Goal: Task Accomplishment & Management: Manage account settings

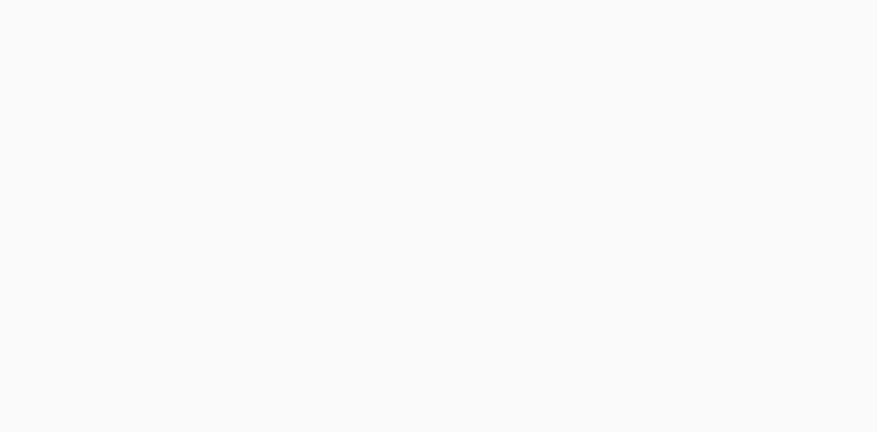
click at [432, 0] on html at bounding box center [438, 0] width 877 height 0
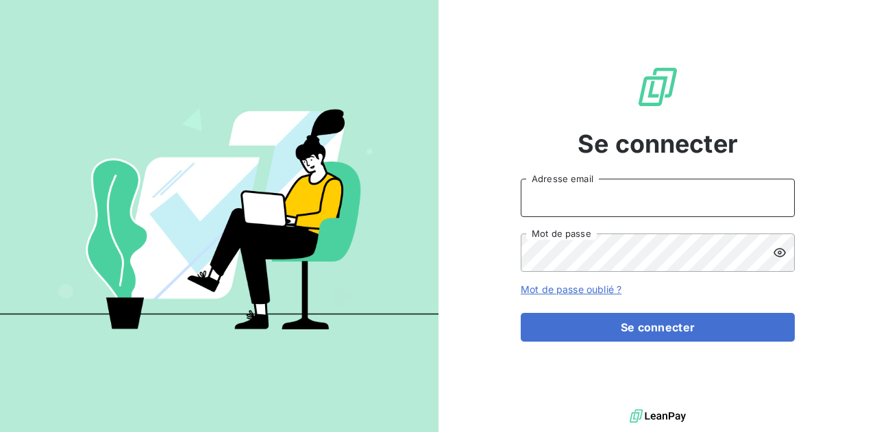
type input "[EMAIL_ADDRESS][DOMAIN_NAME]"
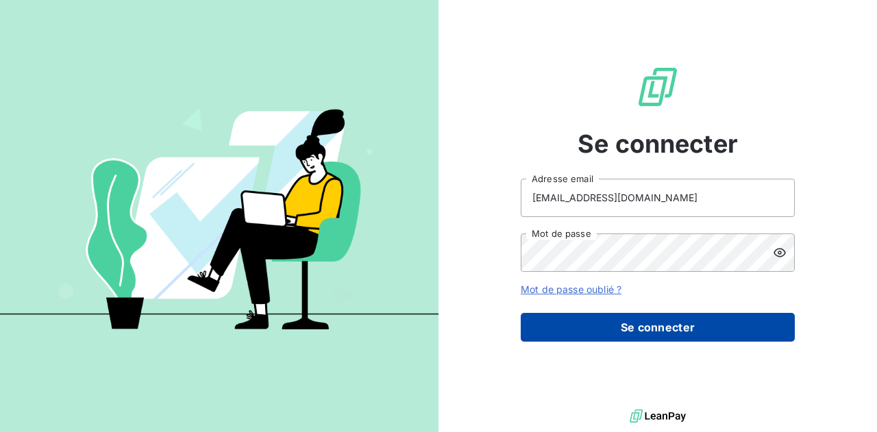
click at [603, 321] on button "Se connecter" at bounding box center [658, 327] width 274 height 29
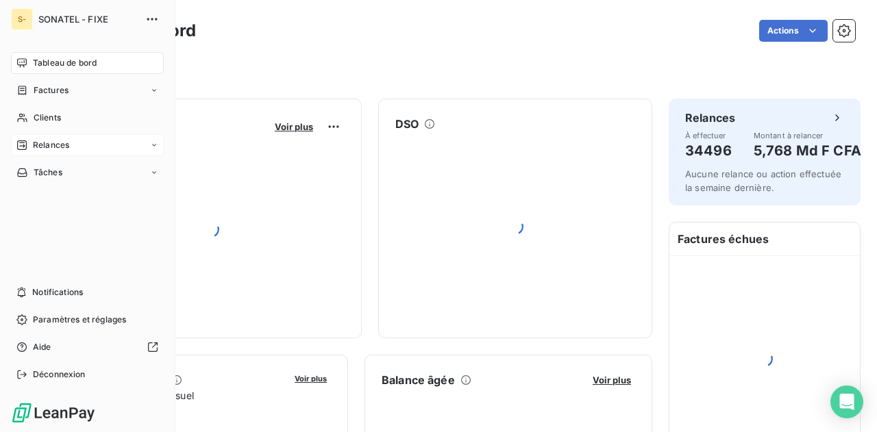
click at [121, 149] on div "Relances" at bounding box center [87, 145] width 153 height 22
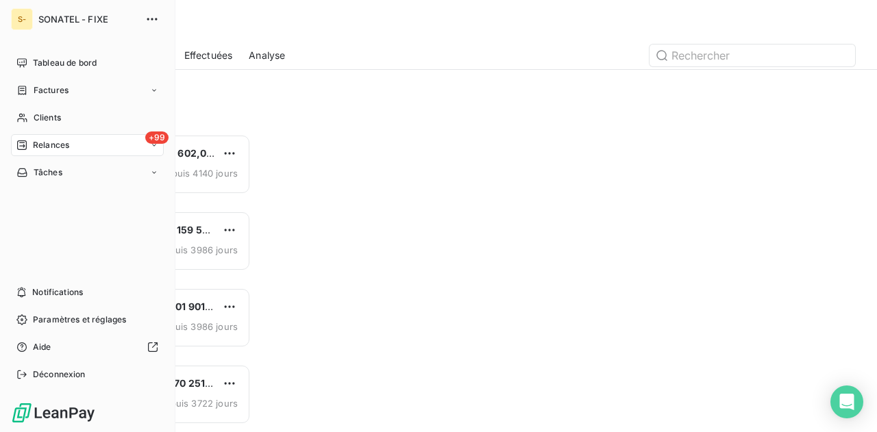
click at [75, 158] on nav "Tableau de bord Factures Clients +99 Relances Tâches" at bounding box center [87, 118] width 153 height 132
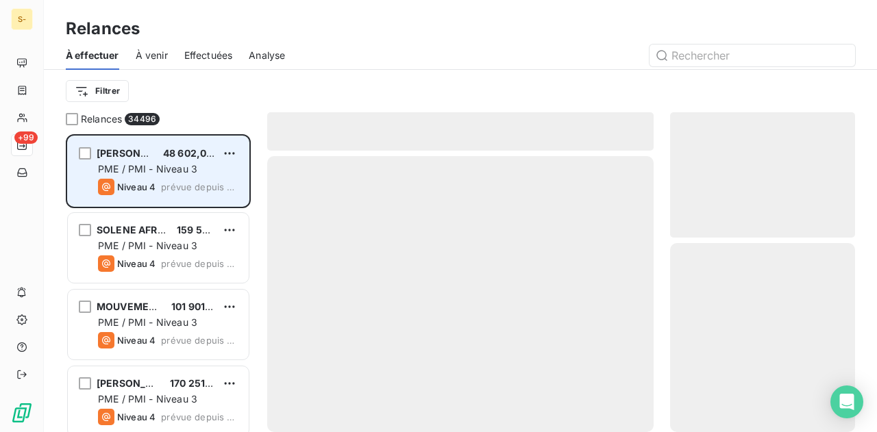
click at [151, 167] on span "PME / PMI - Niveau 3" at bounding box center [147, 169] width 99 height 12
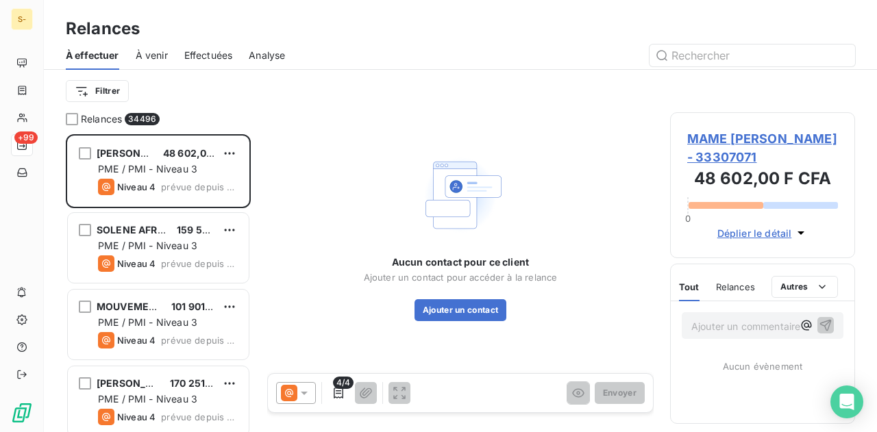
click at [313, 397] on div at bounding box center [296, 393] width 40 height 22
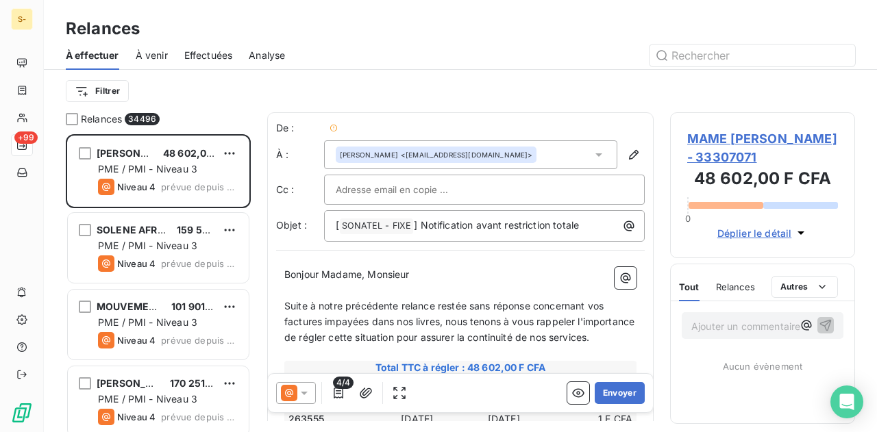
click at [314, 394] on div at bounding box center [296, 393] width 40 height 22
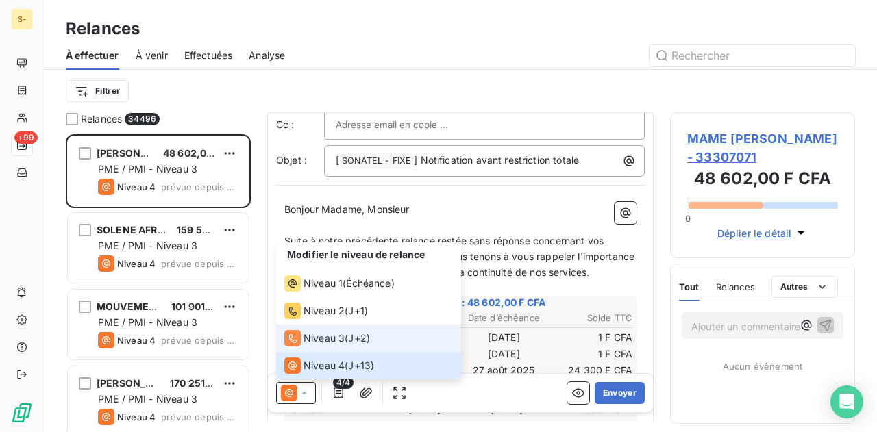
scroll to position [53, 0]
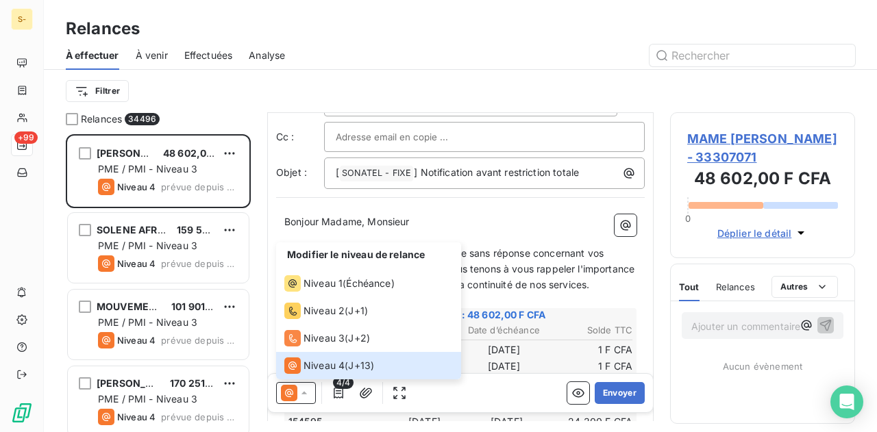
click at [528, 254] on span "Suite à notre précédente relance restée sans réponse concernant vos factures im…" at bounding box center [460, 268] width 353 height 43
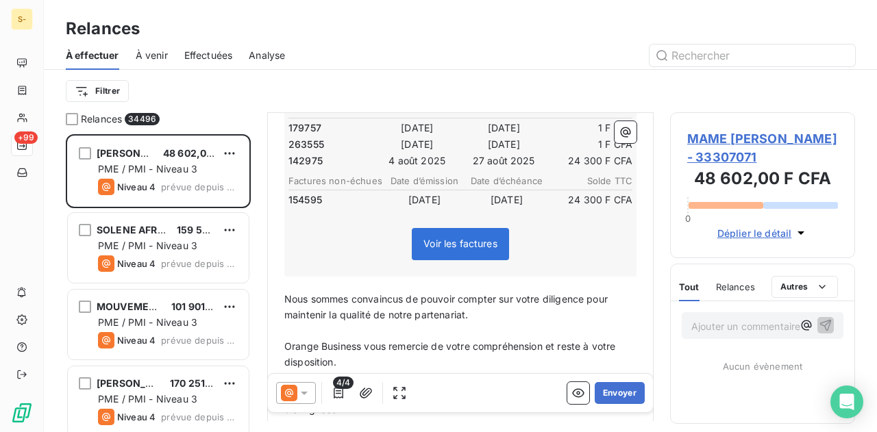
scroll to position [358, 0]
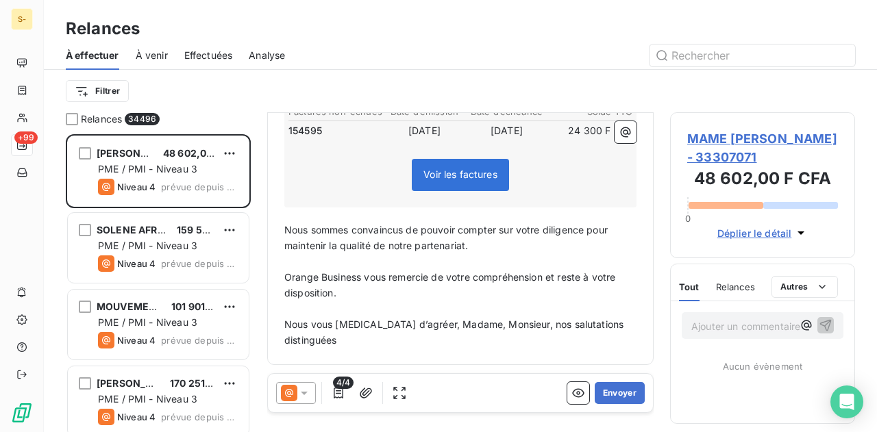
click at [310, 394] on icon at bounding box center [304, 394] width 14 height 14
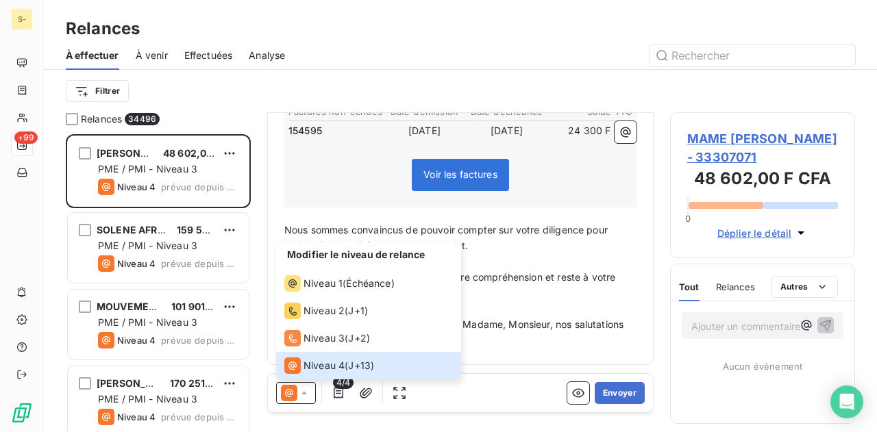
click at [532, 326] on span "Nous vous [MEDICAL_DATA] d’agréer, Madame, Monsieur, nos salutations distinguées" at bounding box center [455, 332] width 342 height 27
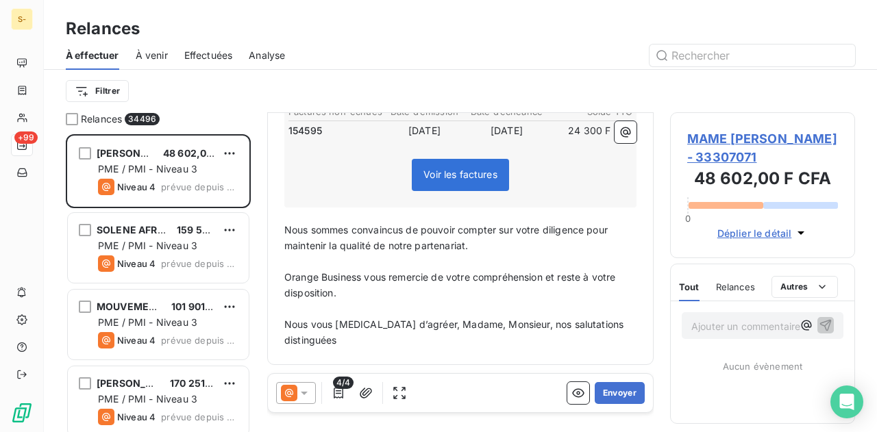
click at [313, 383] on div at bounding box center [296, 393] width 40 height 22
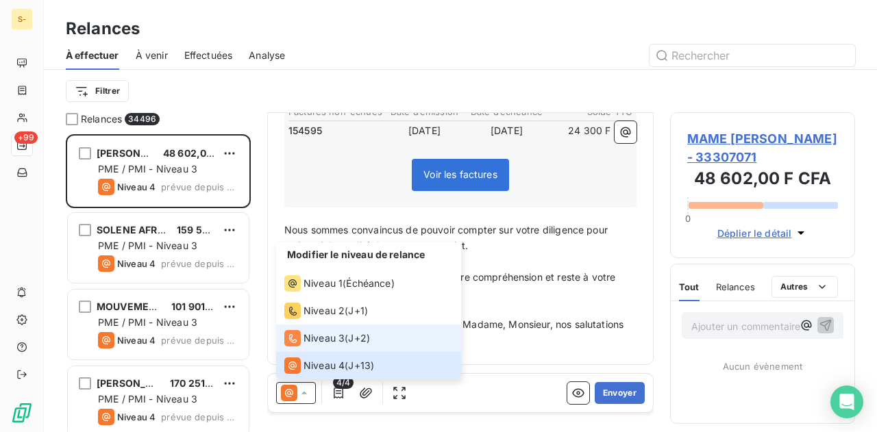
click at [367, 335] on span "J+2 )" at bounding box center [359, 339] width 22 height 14
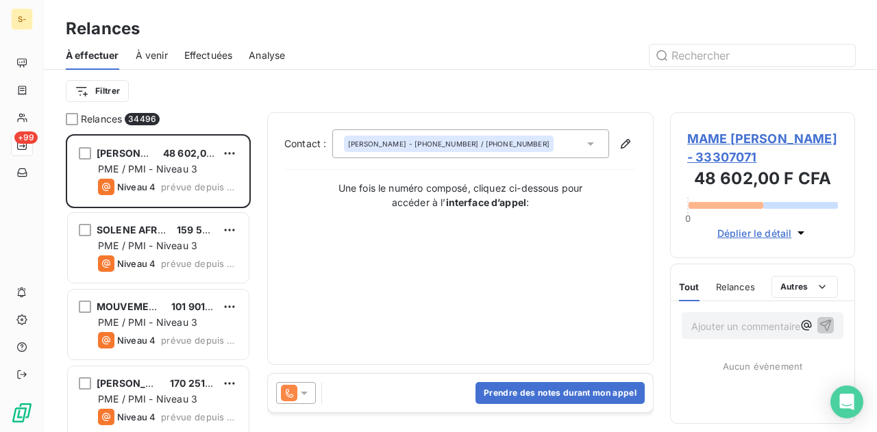
click at [304, 390] on icon at bounding box center [304, 394] width 14 height 14
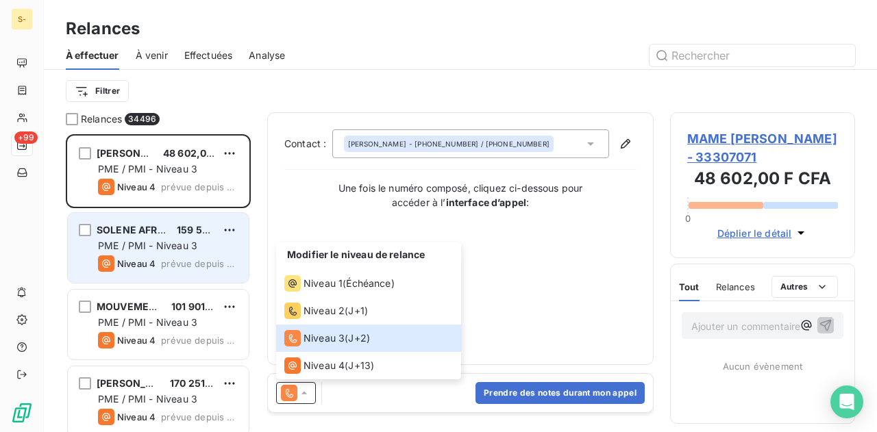
click at [123, 281] on div "SOLENE AFRIQUE DE L OUEST 159 501,00 F CFA PME / PMI - Niveau 3 Niveau 4 prévue…" at bounding box center [158, 248] width 181 height 70
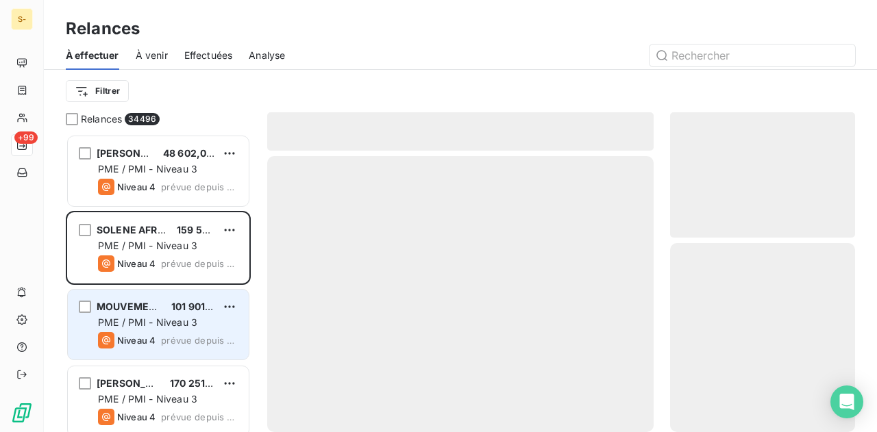
click at [150, 324] on span "PME / PMI - Niveau 3" at bounding box center [147, 323] width 99 height 12
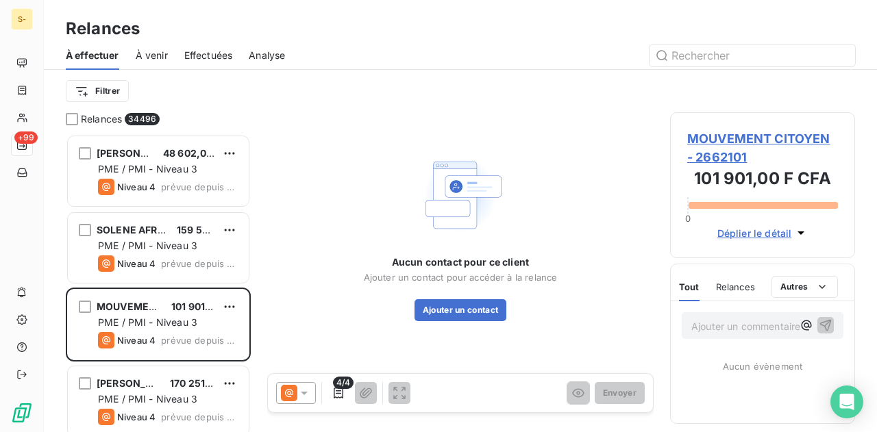
click at [304, 390] on icon at bounding box center [304, 394] width 14 height 14
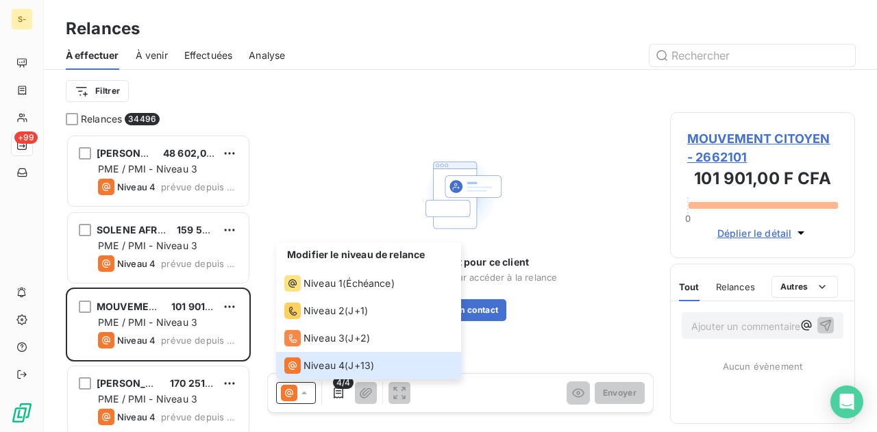
click at [355, 144] on div "Aucun contact pour ce client Ajouter un contact pour accéder à la relance Ajout…" at bounding box center [460, 235] width 387 height 247
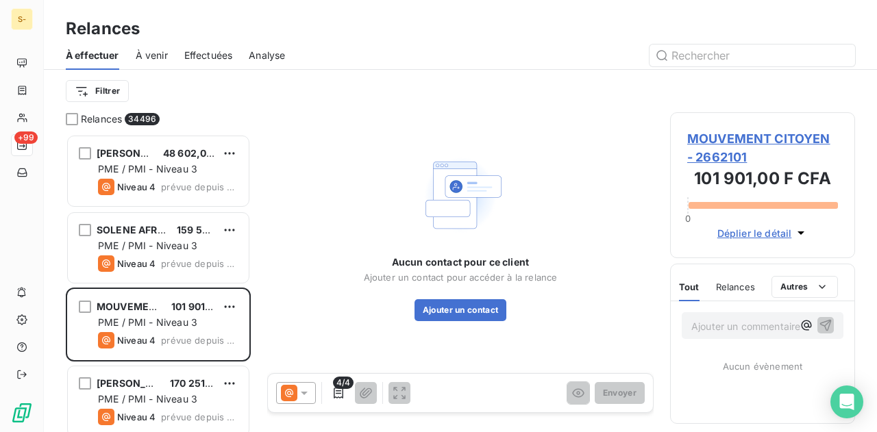
click at [215, 55] on span "Effectuées" at bounding box center [208, 56] width 49 height 14
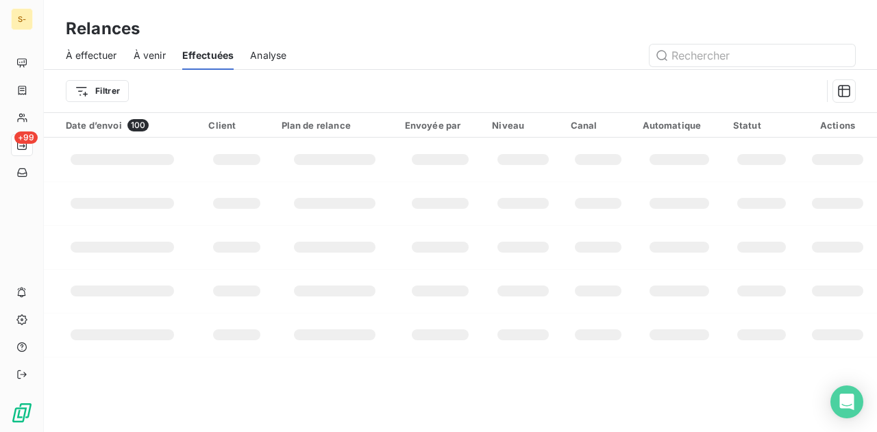
click at [89, 42] on div "À effectuer" at bounding box center [91, 55] width 51 height 29
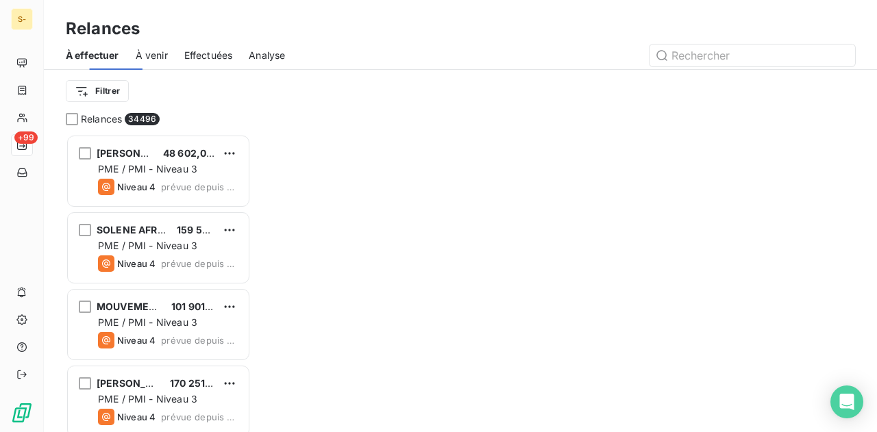
scroll to position [288, 174]
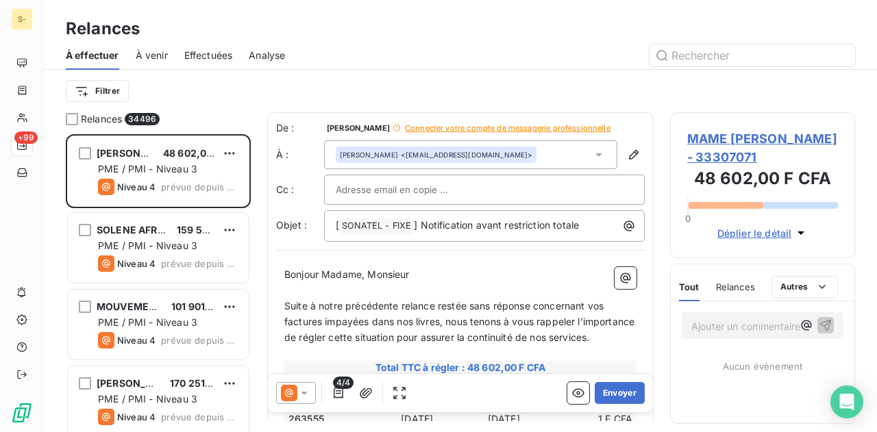
click at [304, 400] on icon at bounding box center [304, 394] width 14 height 14
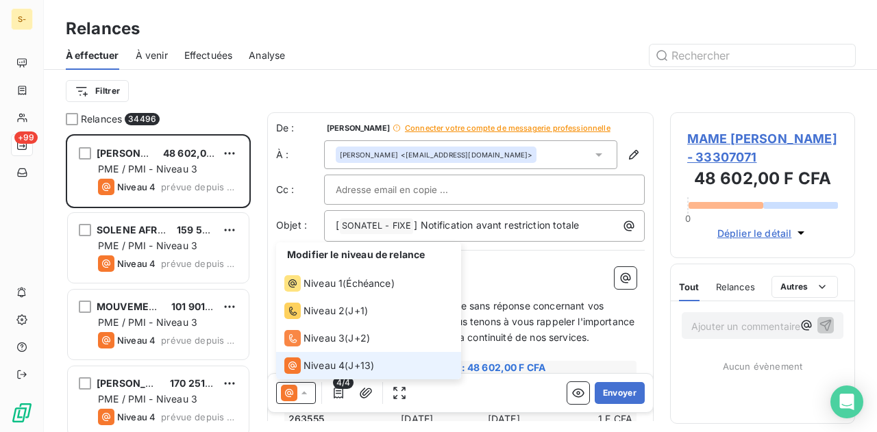
click at [304, 400] on icon at bounding box center [304, 394] width 14 height 14
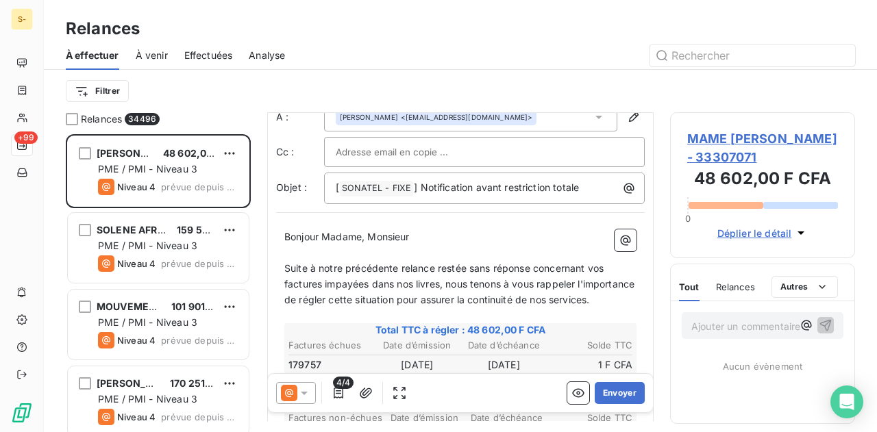
scroll to position [36, 0]
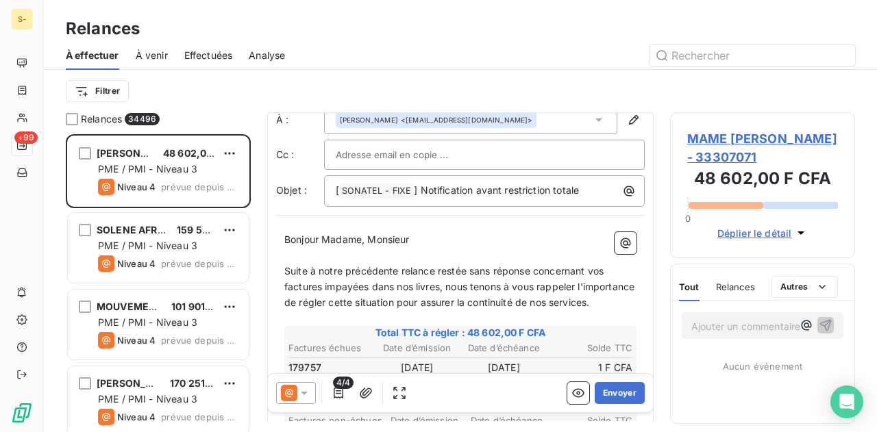
click at [304, 401] on div at bounding box center [296, 393] width 40 height 22
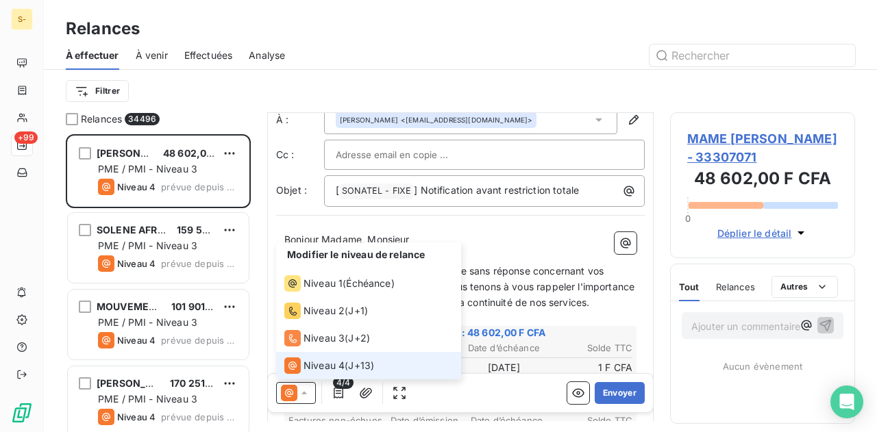
click at [304, 401] on div at bounding box center [296, 393] width 40 height 22
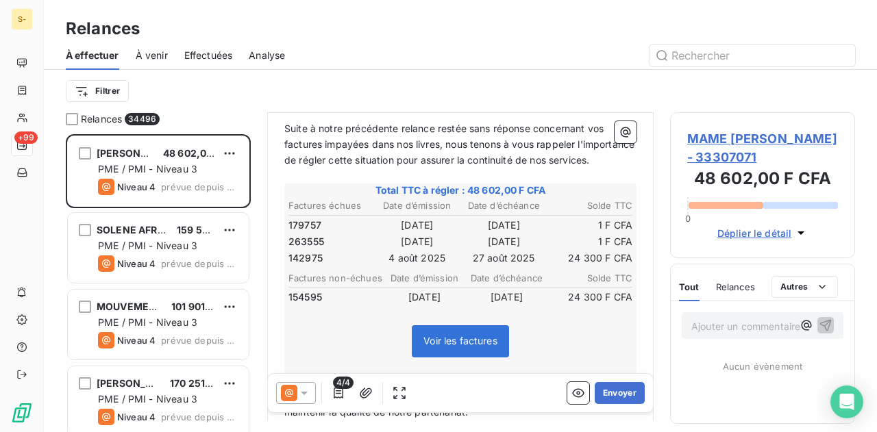
scroll to position [182, 0]
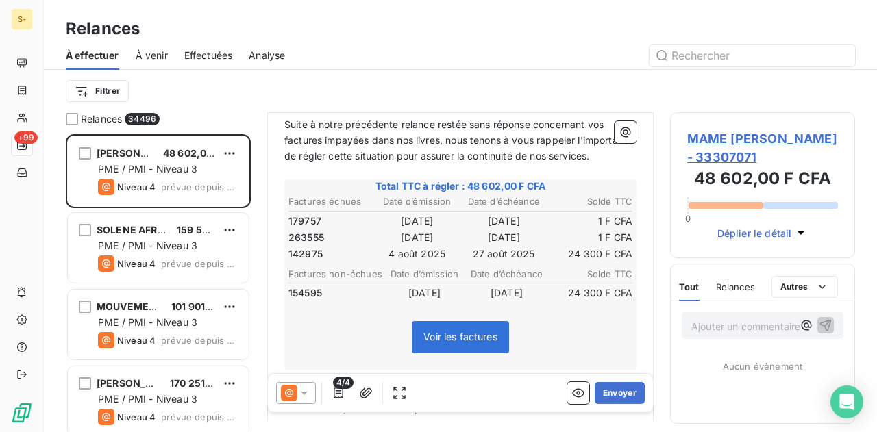
click at [225, 60] on span "Effectuées" at bounding box center [208, 56] width 49 height 14
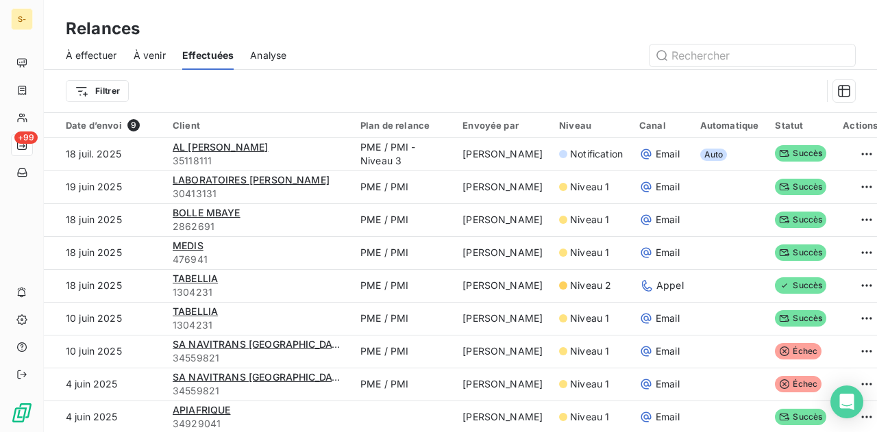
click at [155, 46] on div "À venir" at bounding box center [150, 55] width 32 height 29
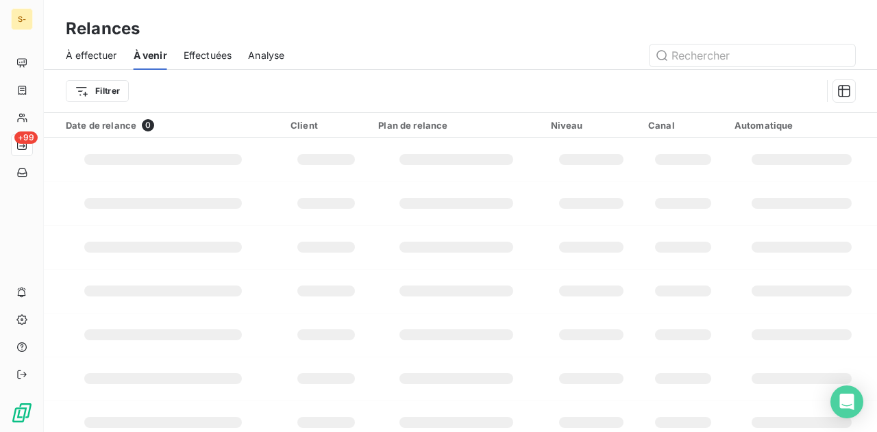
click at [91, 47] on div "À effectuer" at bounding box center [91, 55] width 51 height 29
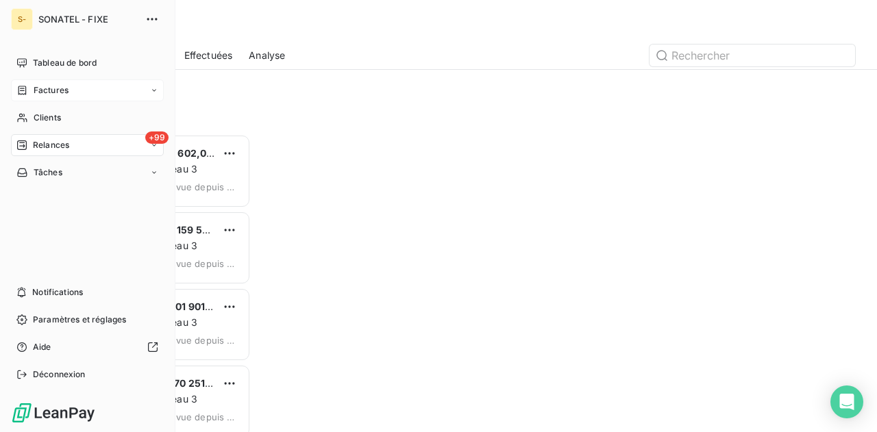
scroll to position [288, 174]
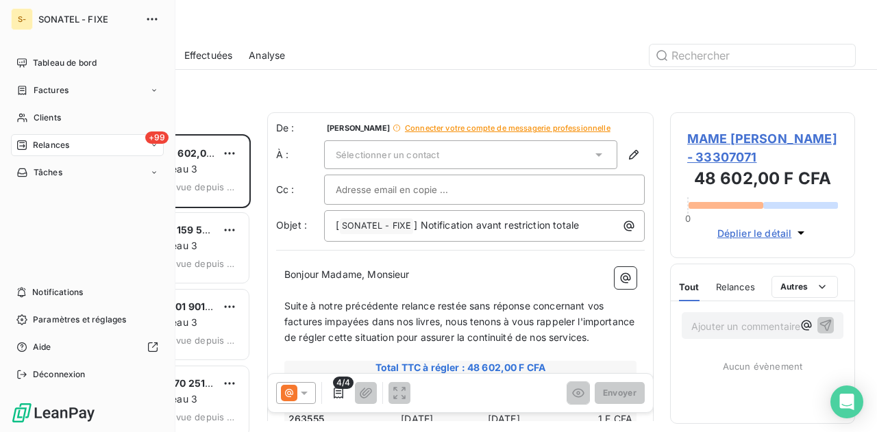
click at [74, 145] on div "+99 Relances" at bounding box center [87, 145] width 153 height 22
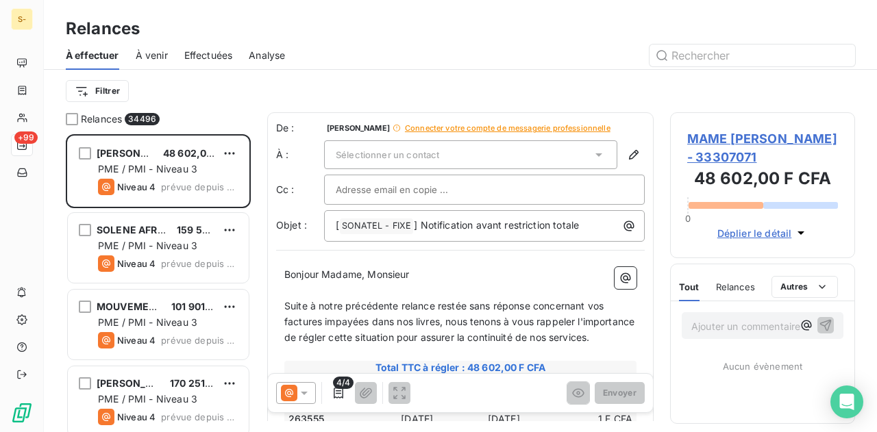
click at [308, 392] on icon at bounding box center [304, 394] width 14 height 14
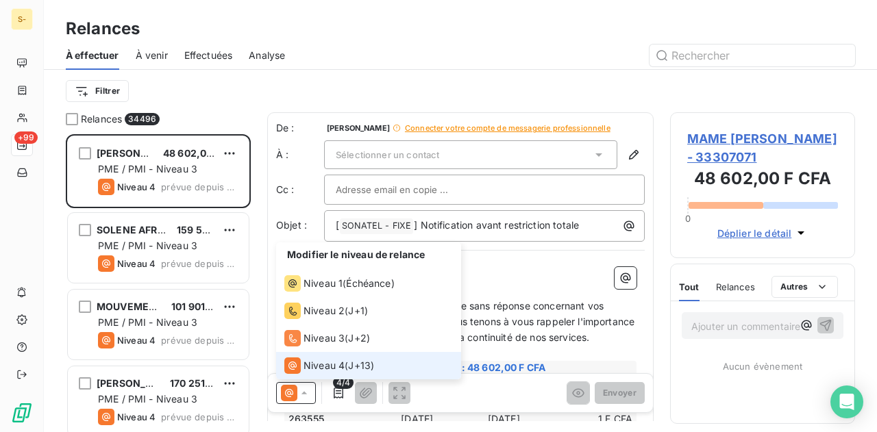
click at [308, 392] on icon at bounding box center [304, 394] width 14 height 14
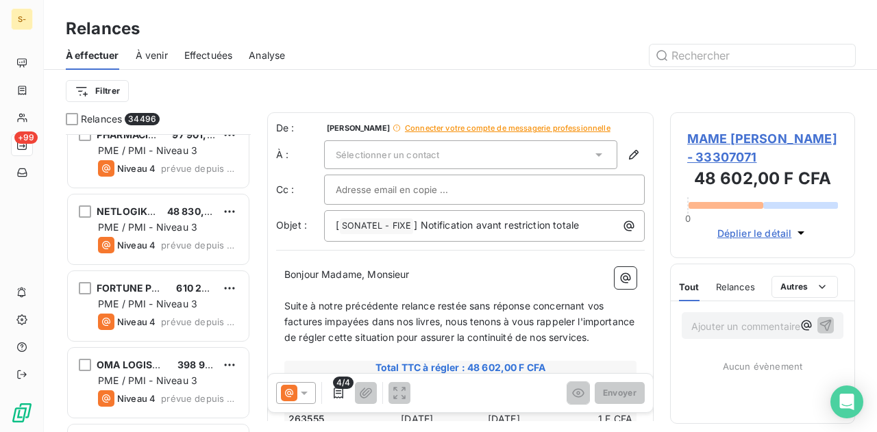
scroll to position [406, 0]
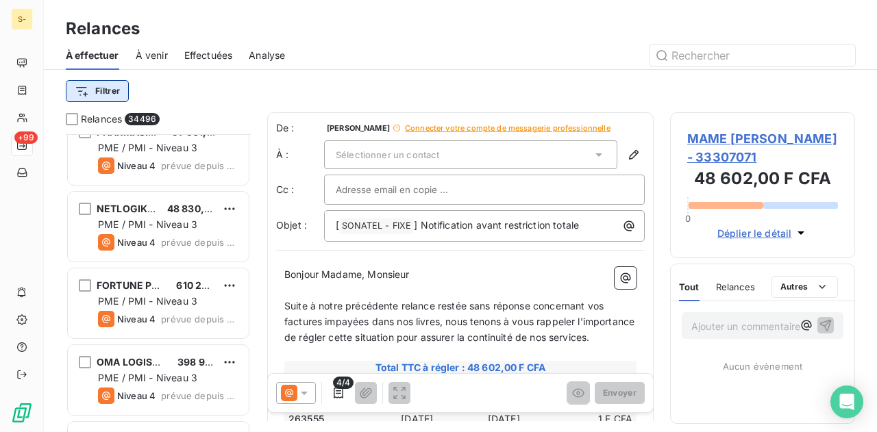
click at [109, 90] on html "S- +99 Relances À effectuer À venir Effectuées Analyse Filtrer Relances 34496 […" at bounding box center [438, 216] width 877 height 432
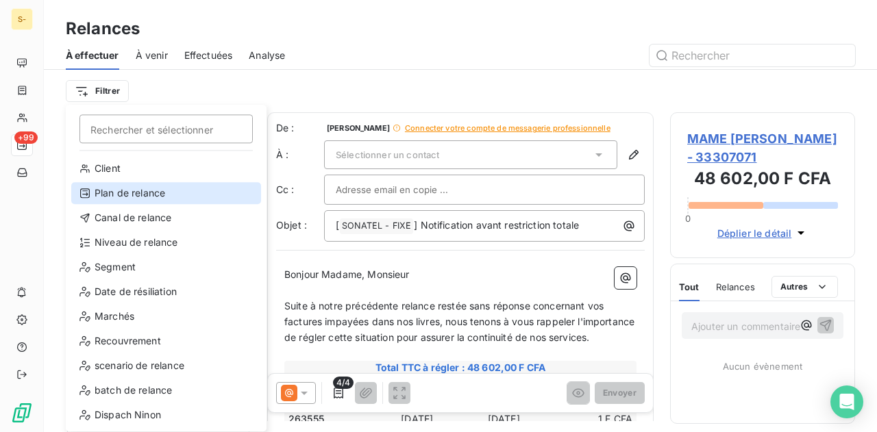
click at [181, 199] on div "Plan de relance" at bounding box center [166, 193] width 190 height 22
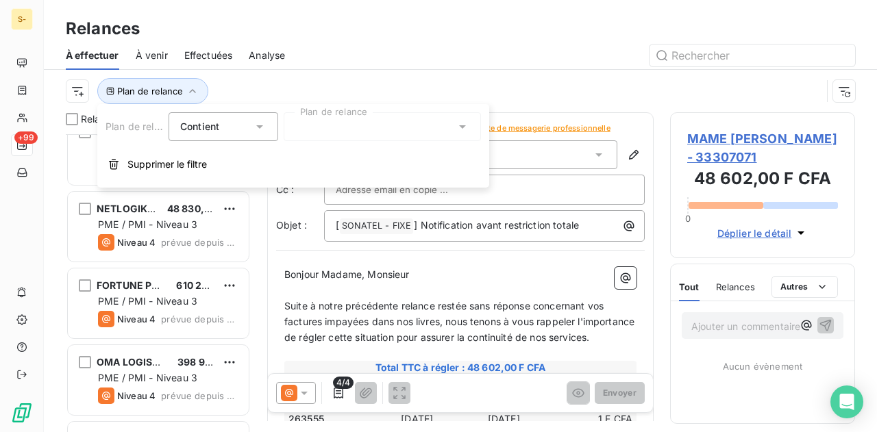
click at [304, 131] on div at bounding box center [382, 126] width 197 height 29
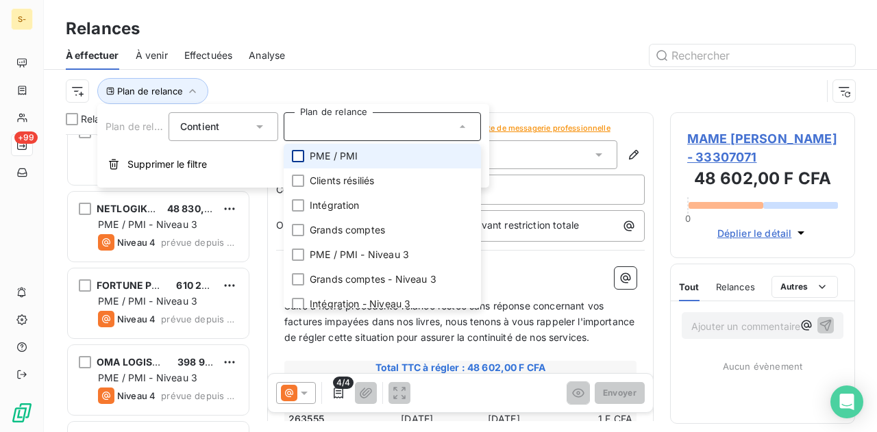
click at [299, 156] on div at bounding box center [298, 156] width 12 height 12
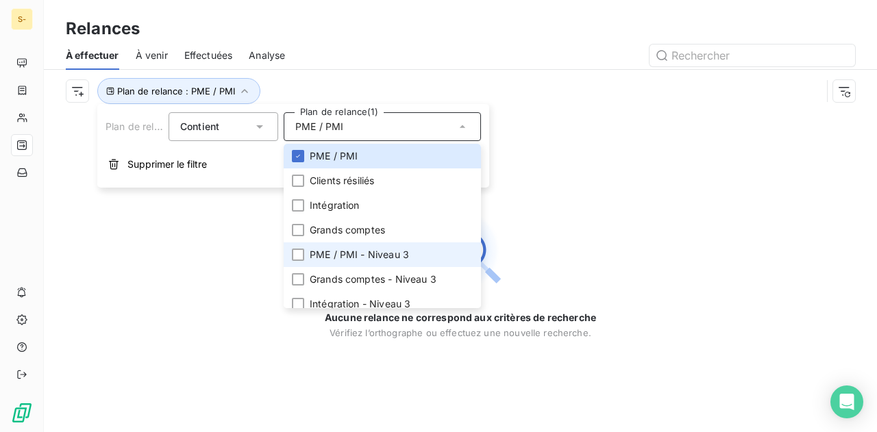
scroll to position [33, 0]
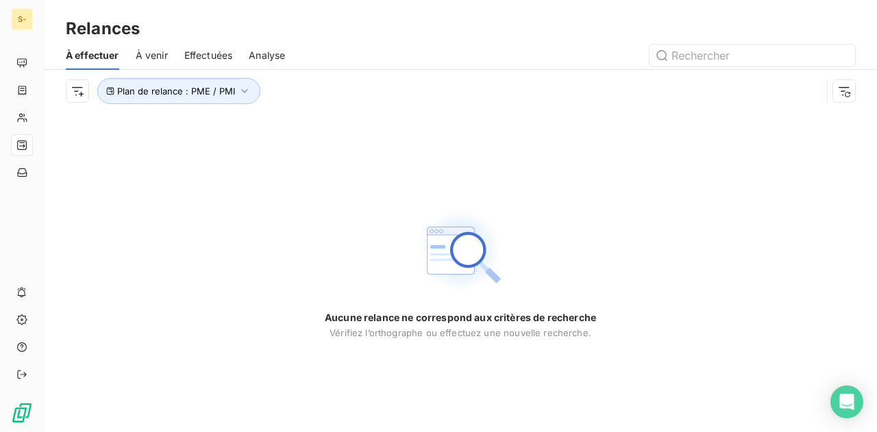
click at [574, 232] on div "Aucune relance ne correspond aux critères de recherche [PERSON_NAME] l’orthogra…" at bounding box center [460, 273] width 271 height 132
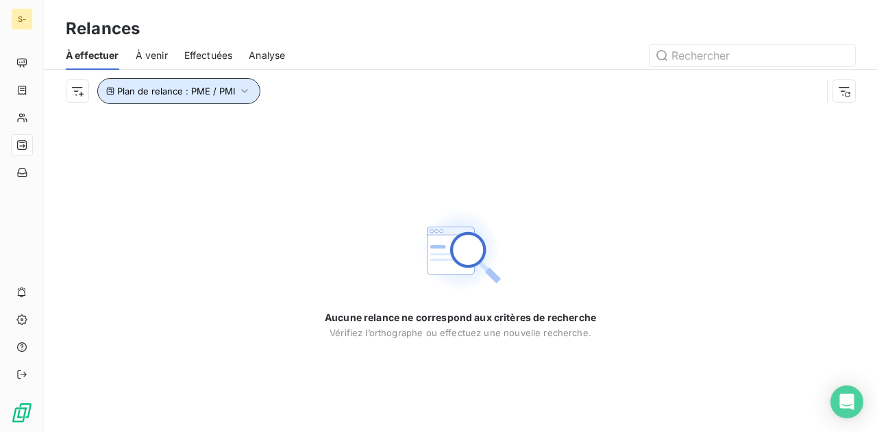
click at [191, 99] on button "Plan de relance : PME / PMI" at bounding box center [178, 91] width 163 height 26
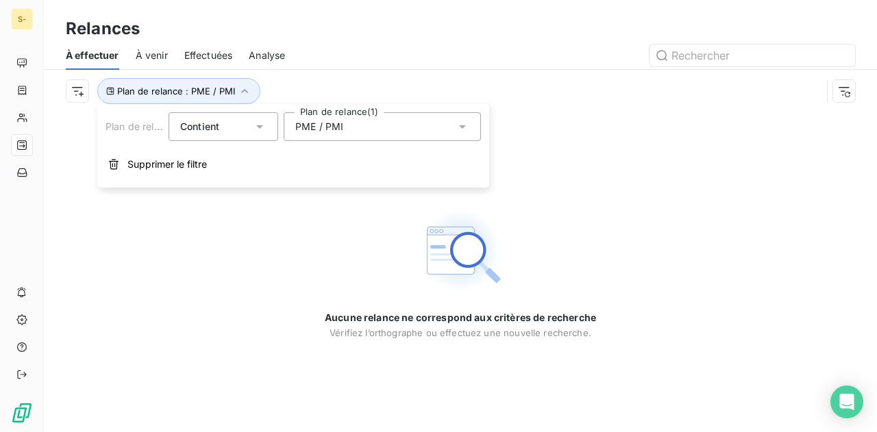
click at [406, 130] on div "PME / PMI" at bounding box center [382, 126] width 197 height 29
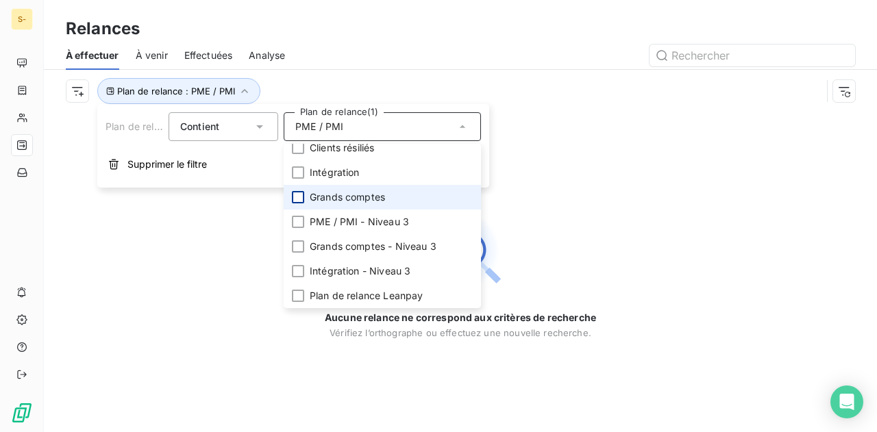
click at [302, 193] on div at bounding box center [298, 197] width 12 height 12
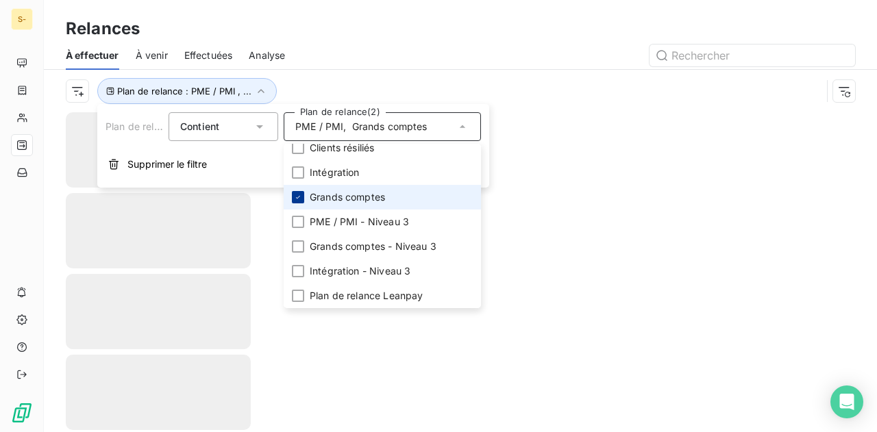
scroll to position [0, 0]
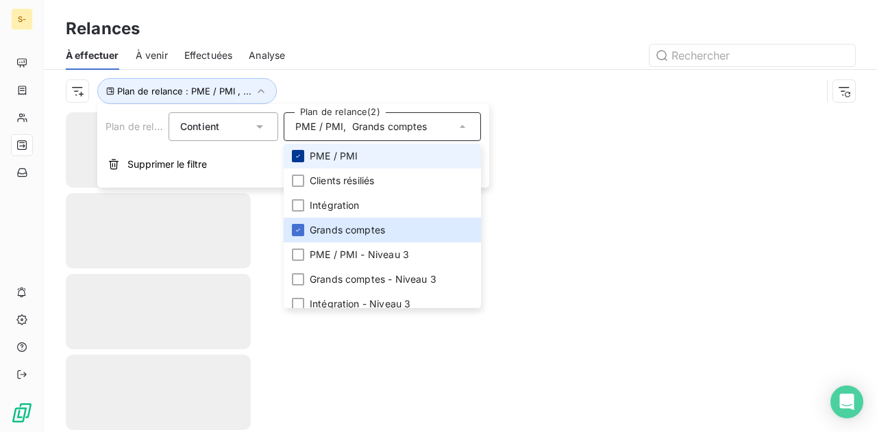
click at [302, 157] on div at bounding box center [298, 156] width 12 height 12
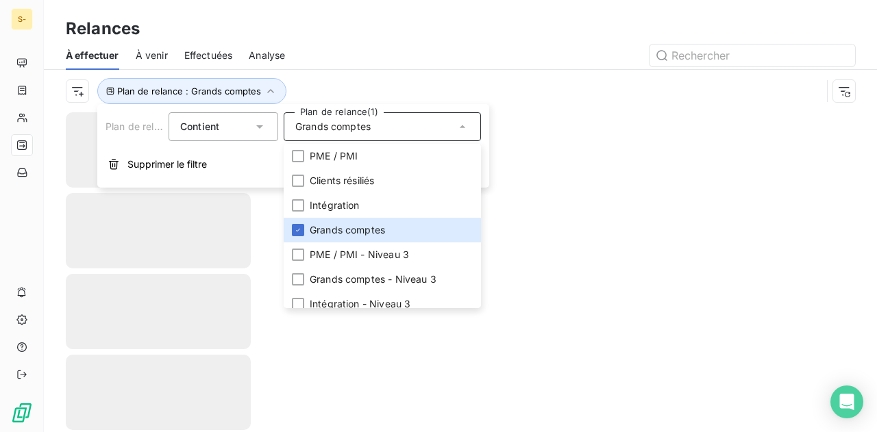
click at [514, 290] on div at bounding box center [460, 272] width 833 height 320
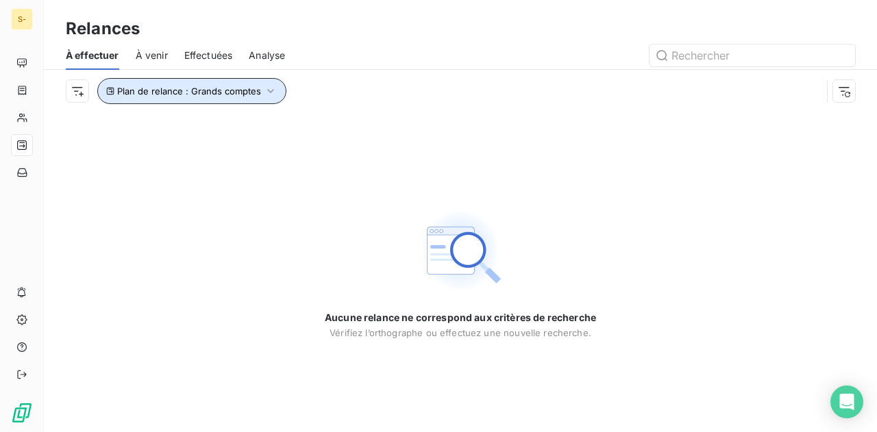
click at [245, 91] on span "Plan de relance : Grands comptes" at bounding box center [189, 91] width 144 height 11
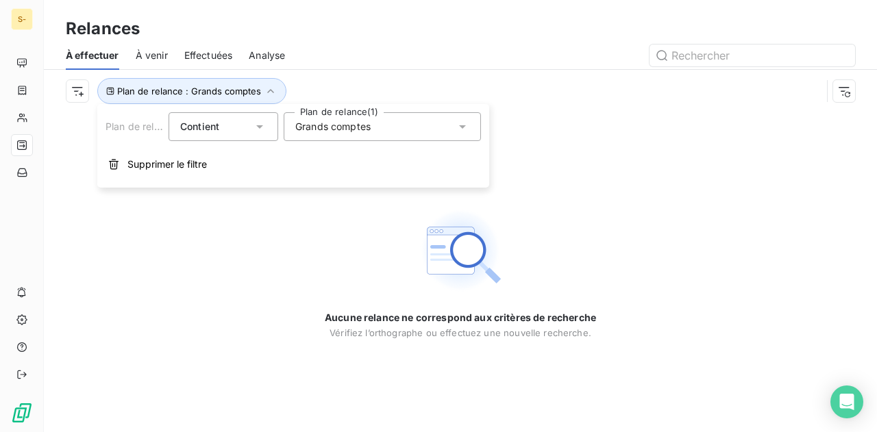
click at [352, 133] on span "Grands comptes" at bounding box center [332, 127] width 75 height 14
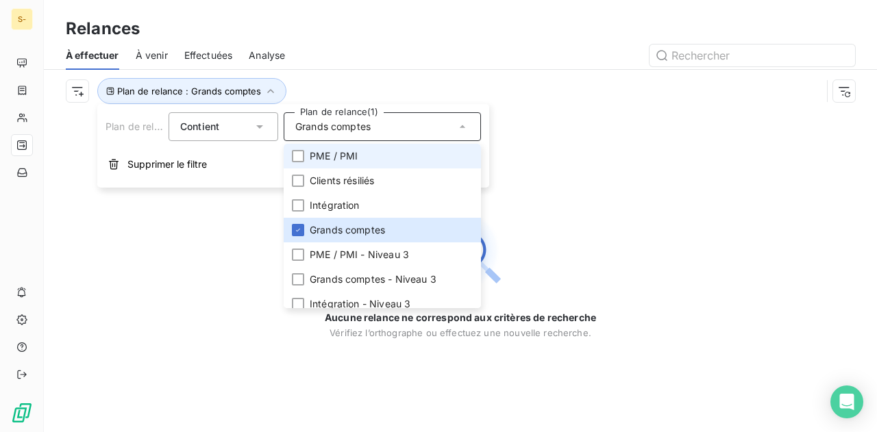
click at [350, 156] on span "PME / PMI" at bounding box center [334, 156] width 48 height 14
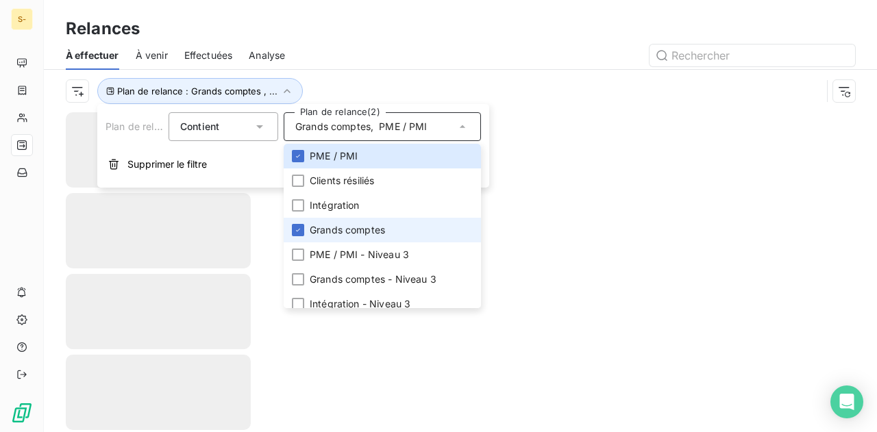
click at [330, 225] on span "Grands comptes" at bounding box center [347, 230] width 75 height 14
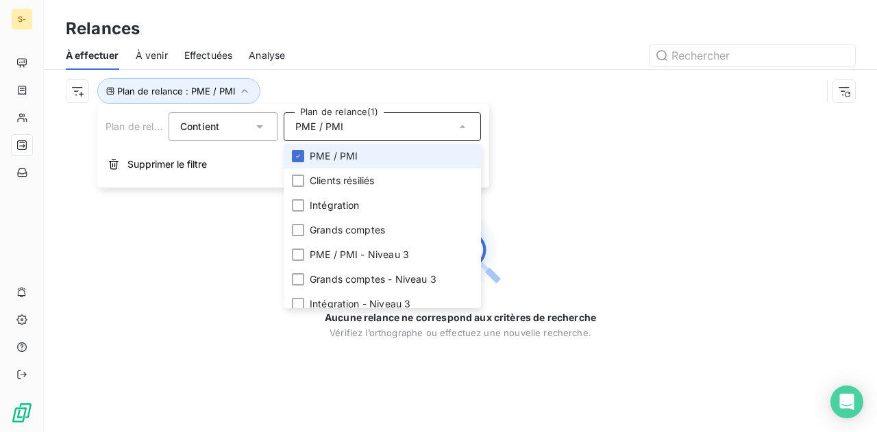
click at [339, 161] on span "PME / PMI" at bounding box center [334, 156] width 48 height 14
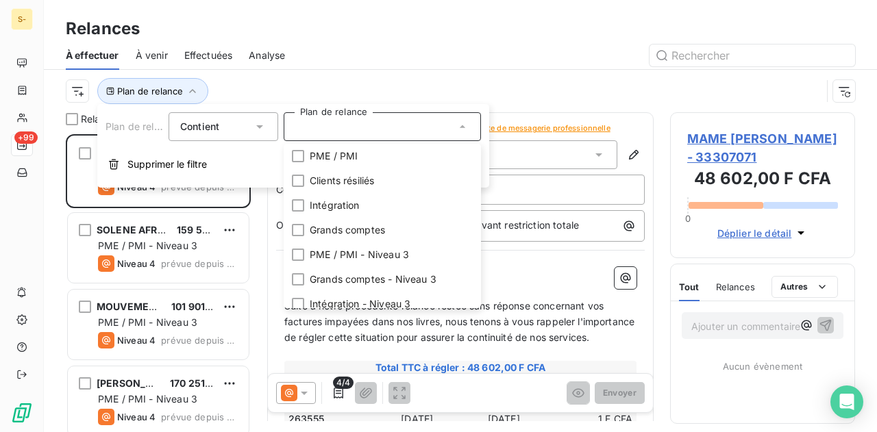
scroll to position [288, 174]
click at [260, 39] on div "Relances" at bounding box center [460, 28] width 833 height 25
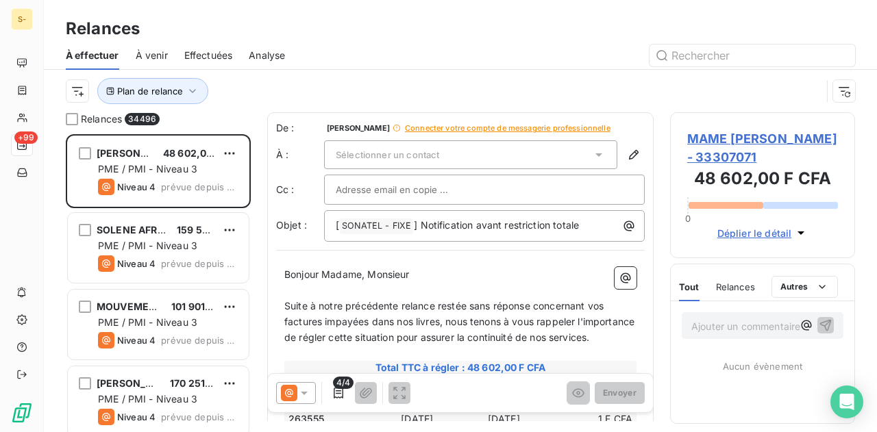
click at [262, 54] on span "Analyse" at bounding box center [267, 56] width 36 height 14
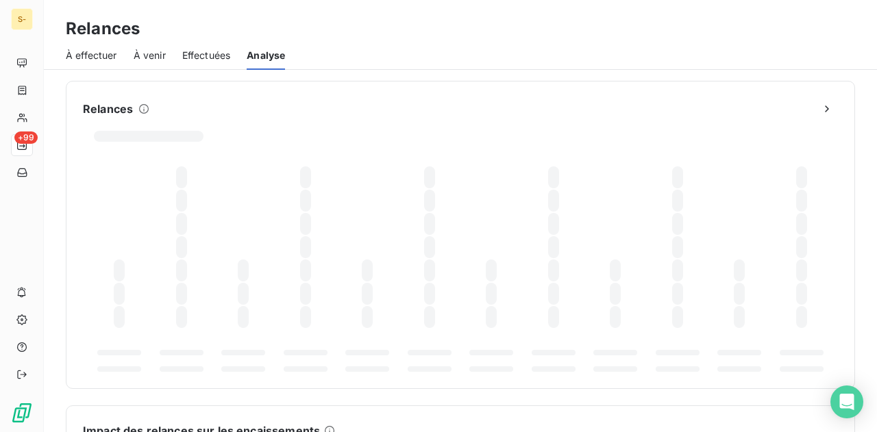
click at [214, 53] on span "Effectuées" at bounding box center [206, 56] width 49 height 14
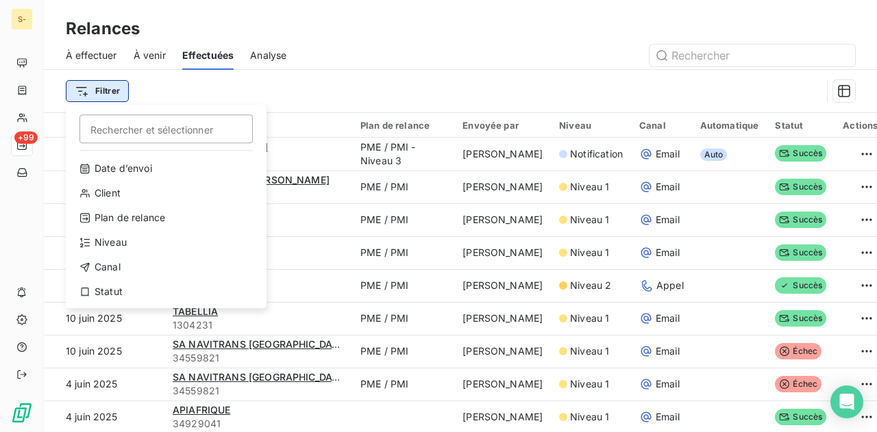
click at [120, 82] on html "S- +99 Relances À effectuer À venir Effectuées Analyse Filtrer Rechercher et sé…" at bounding box center [438, 216] width 877 height 432
click at [285, 66] on html "S- +99 Relances À effectuer À venir Effectuées Analyse Filtrer Rechercher et sé…" at bounding box center [438, 216] width 877 height 432
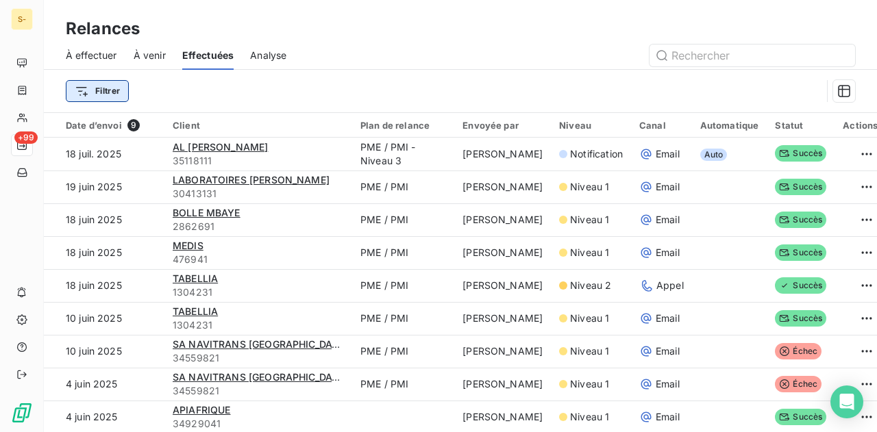
click at [116, 88] on html "S- +99 Relances À effectuer À venir Effectuées Analyse Filtrer Date d’envoi 9 C…" at bounding box center [438, 216] width 877 height 432
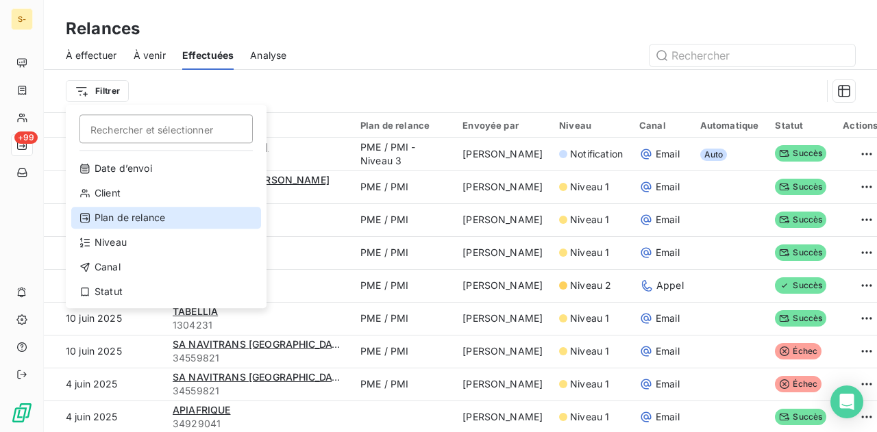
click at [149, 212] on div "Plan de relance" at bounding box center [166, 218] width 190 height 22
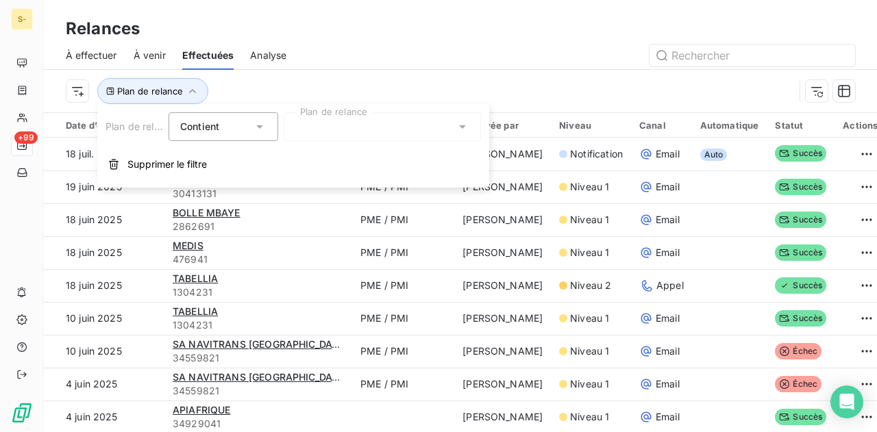
click at [237, 143] on div "Plan de relance Contient Plan de relance Supprimer le filtre" at bounding box center [293, 146] width 392 height 84
click at [254, 134] on div "Contient" at bounding box center [224, 126] width 110 height 29
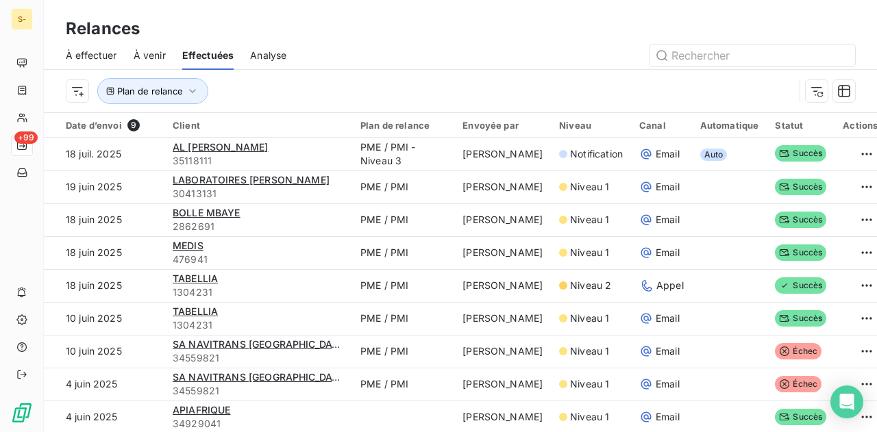
click at [411, 29] on div "Relances" at bounding box center [460, 28] width 833 height 25
click at [186, 84] on icon "button" at bounding box center [193, 91] width 14 height 14
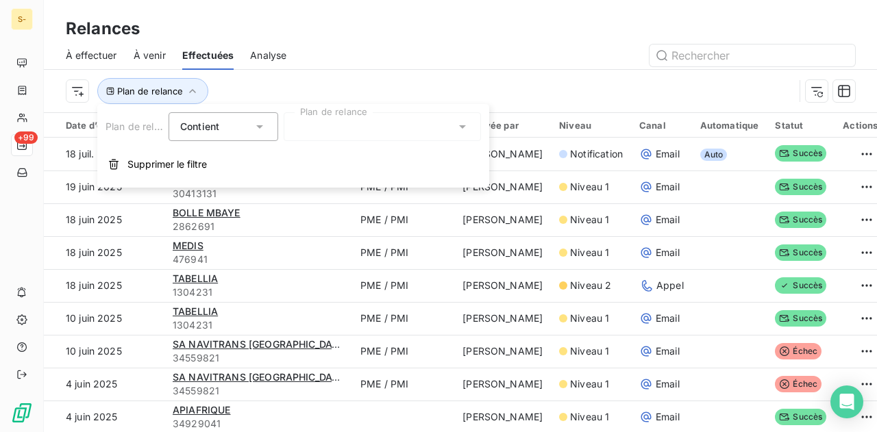
click at [359, 126] on div at bounding box center [382, 126] width 197 height 29
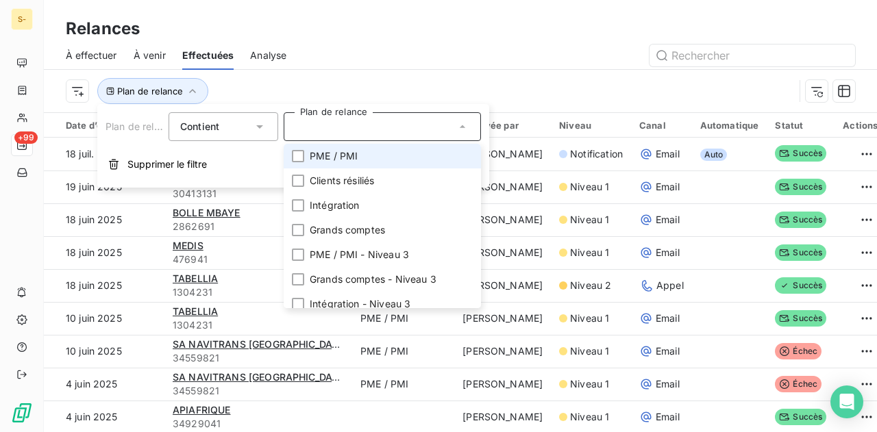
click at [374, 167] on li "PME / PMI" at bounding box center [382, 156] width 197 height 25
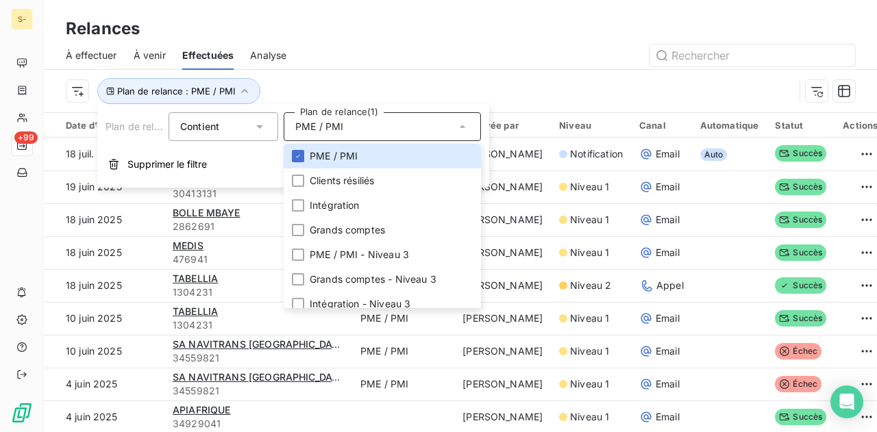
click at [404, 86] on div "Plan de relance : PME / PMI" at bounding box center [430, 91] width 729 height 26
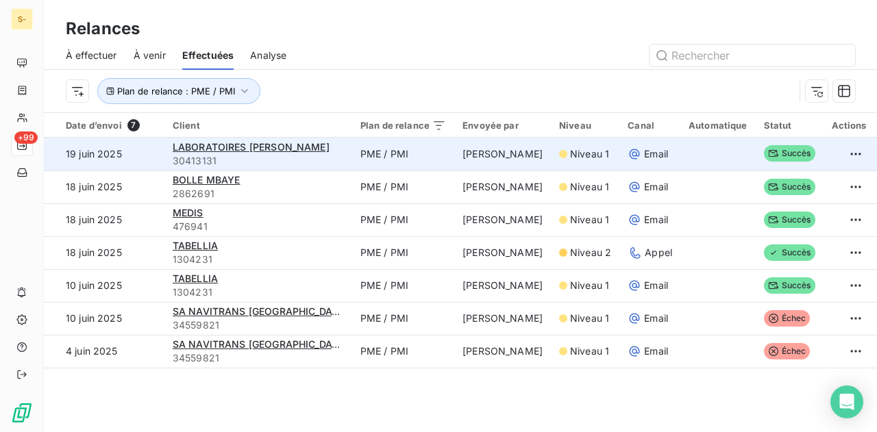
click at [559, 157] on div at bounding box center [563, 154] width 8 height 8
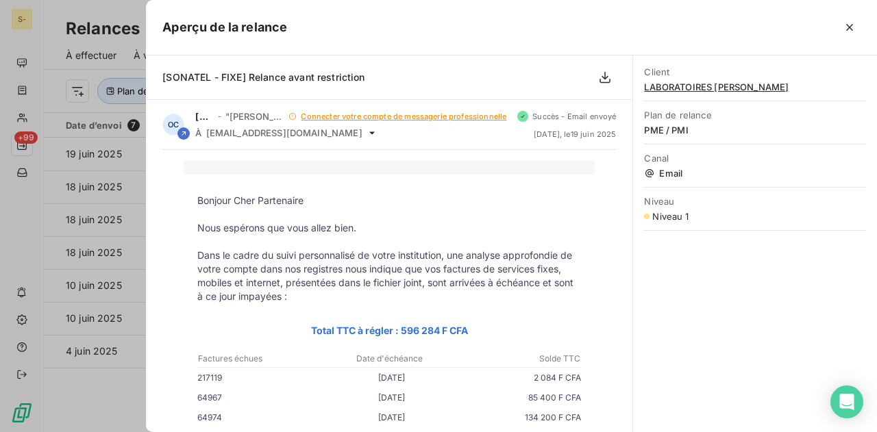
click at [660, 168] on span "Email" at bounding box center [755, 173] width 222 height 11
click at [673, 128] on span "PME / PMI" at bounding box center [755, 130] width 222 height 11
click at [859, 21] on button "button" at bounding box center [850, 27] width 22 height 22
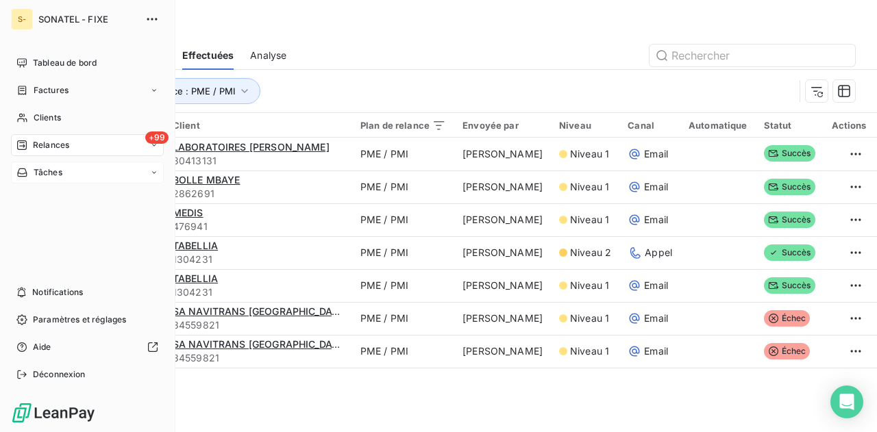
click at [29, 170] on div "Tâches" at bounding box center [39, 173] width 46 height 12
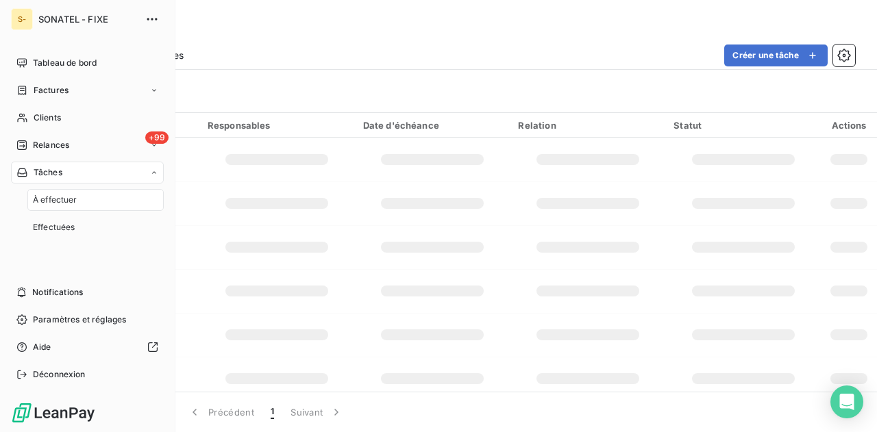
click at [88, 180] on div "Tâches" at bounding box center [87, 173] width 153 height 22
click at [52, 62] on span "Tableau de bord" at bounding box center [65, 63] width 64 height 12
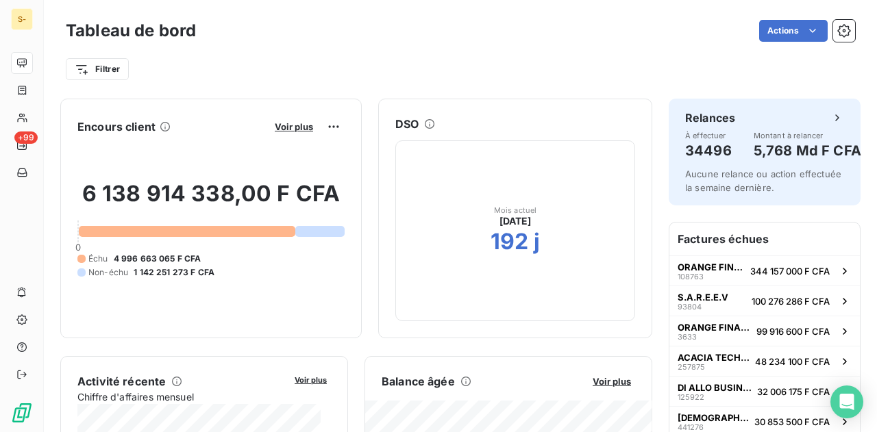
click at [819, 64] on div "Filtrer" at bounding box center [461, 69] width 790 height 26
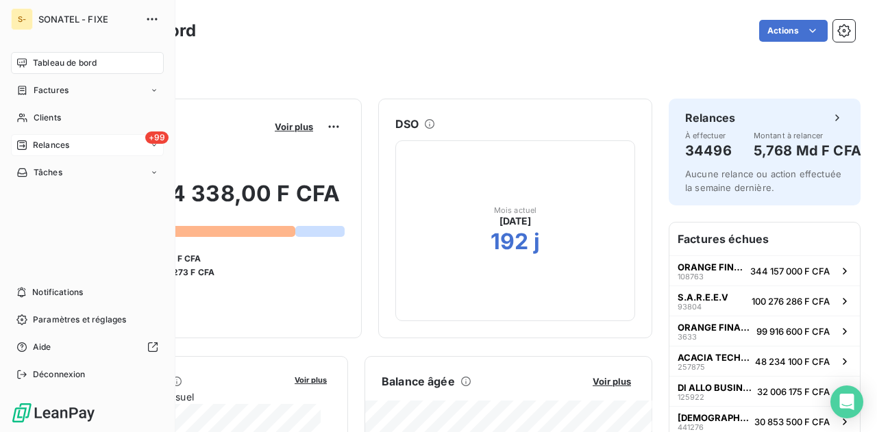
click at [27, 140] on icon at bounding box center [21, 145] width 11 height 11
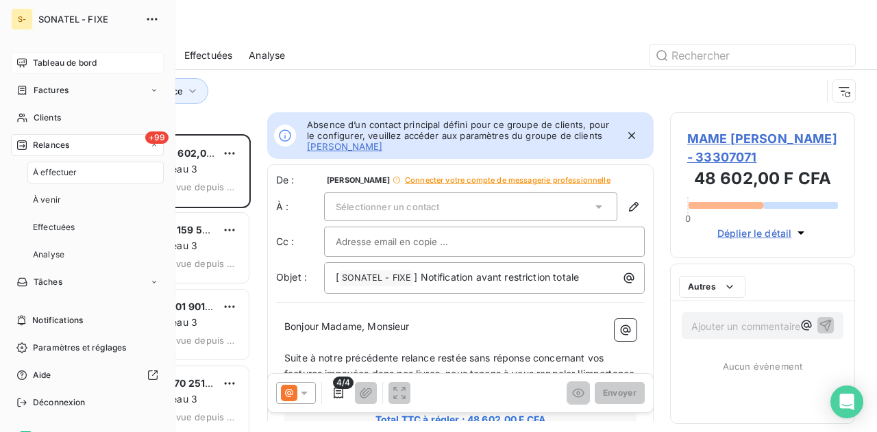
scroll to position [288, 174]
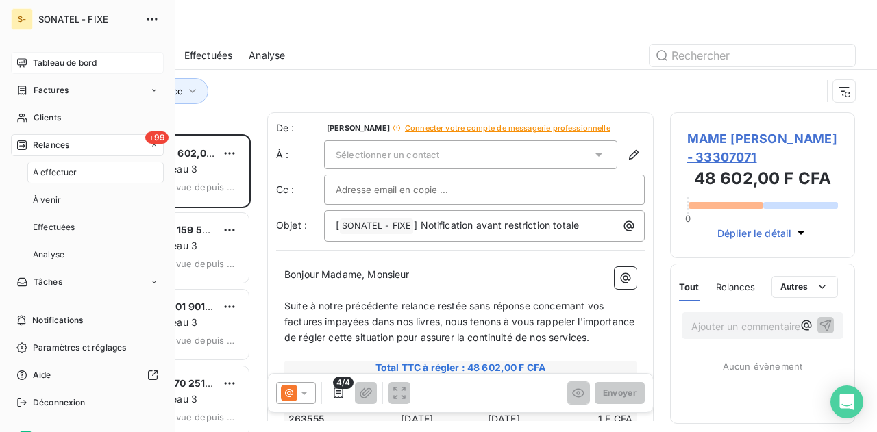
click at [27, 140] on icon at bounding box center [21, 145] width 11 height 11
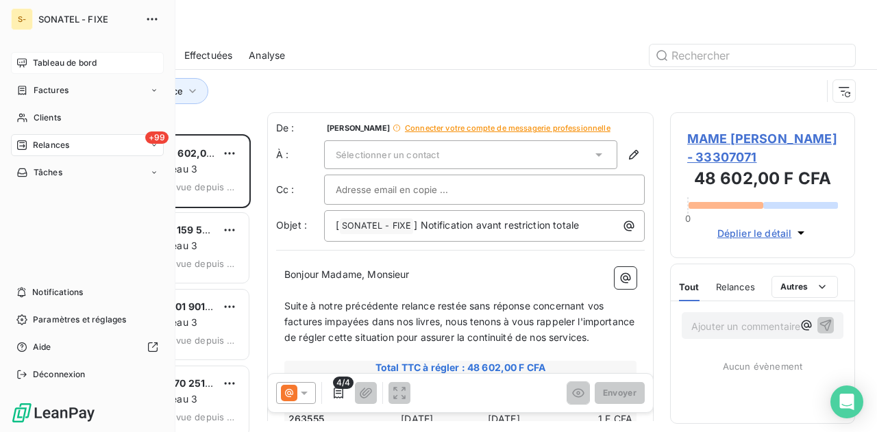
click at [112, 149] on div "+99 Relances" at bounding box center [87, 145] width 153 height 22
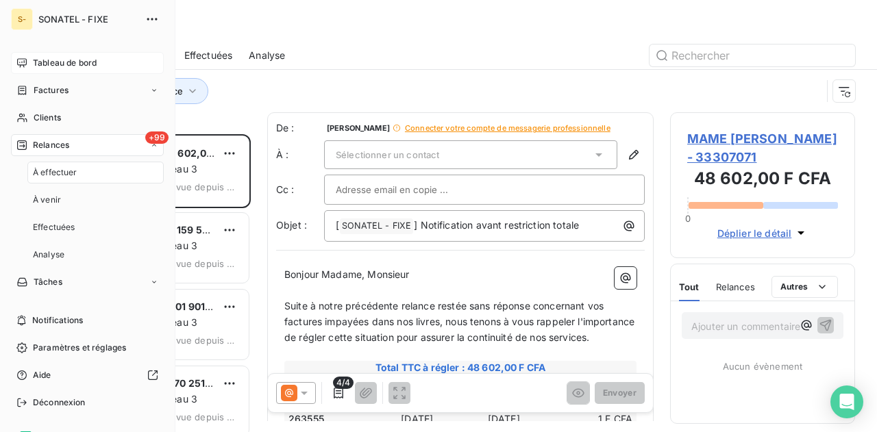
click at [117, 149] on div "+99 Relances" at bounding box center [87, 145] width 153 height 22
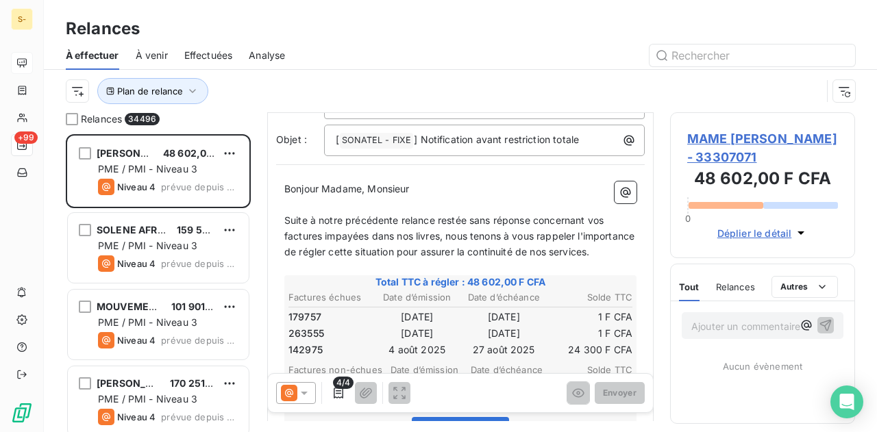
scroll to position [77, 0]
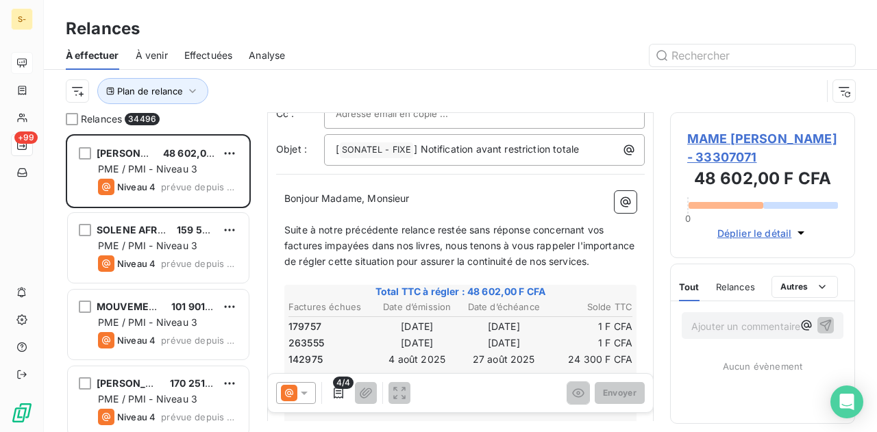
click at [418, 249] on span "Suite à notre précédente relance restée sans réponse concernant vos factures im…" at bounding box center [460, 245] width 353 height 43
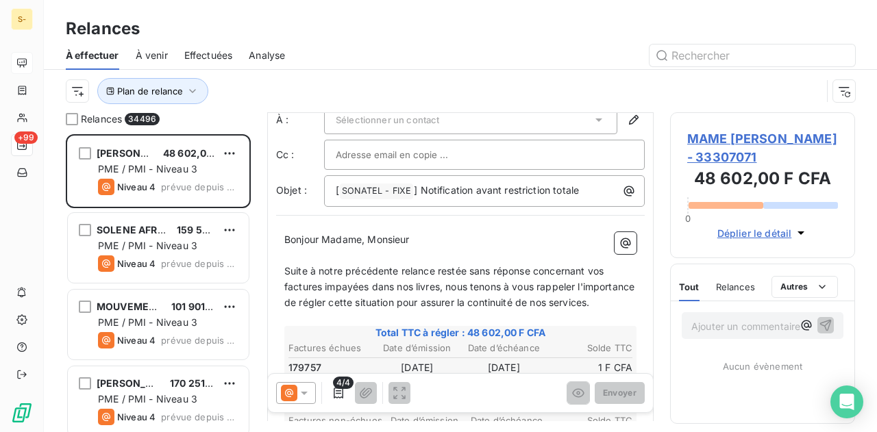
scroll to position [71, 0]
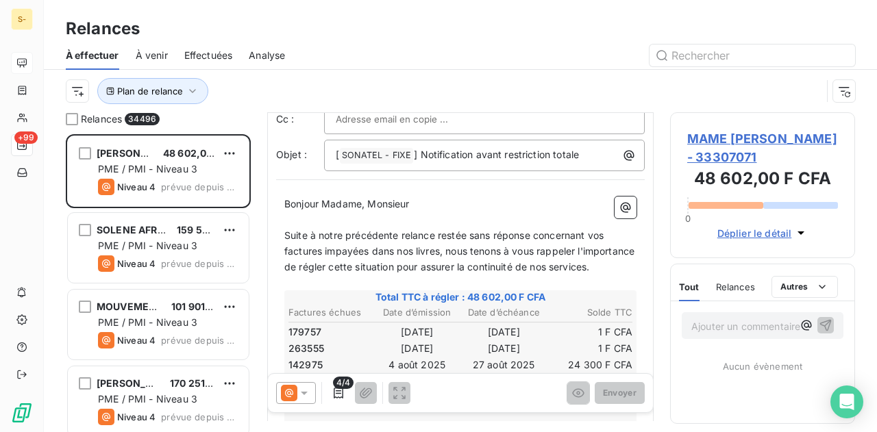
click at [326, 289] on p "﻿" at bounding box center [460, 283] width 352 height 16
click at [336, 276] on p "Suite à notre précédente relance restée sans réponse concernant vos factures im…" at bounding box center [460, 251] width 352 height 47
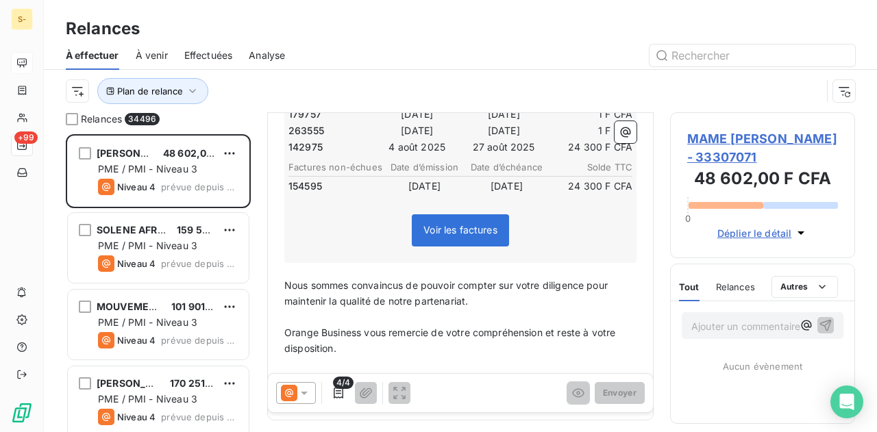
scroll to position [358, 0]
